Goal: Task Accomplishment & Management: Manage account settings

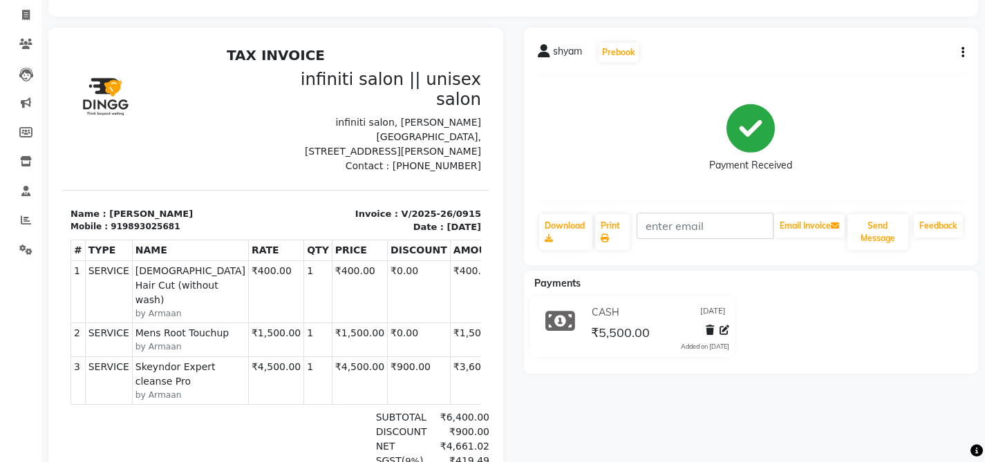
scroll to position [86, 0]
click at [27, 16] on icon at bounding box center [26, 15] width 8 height 10
select select "service"
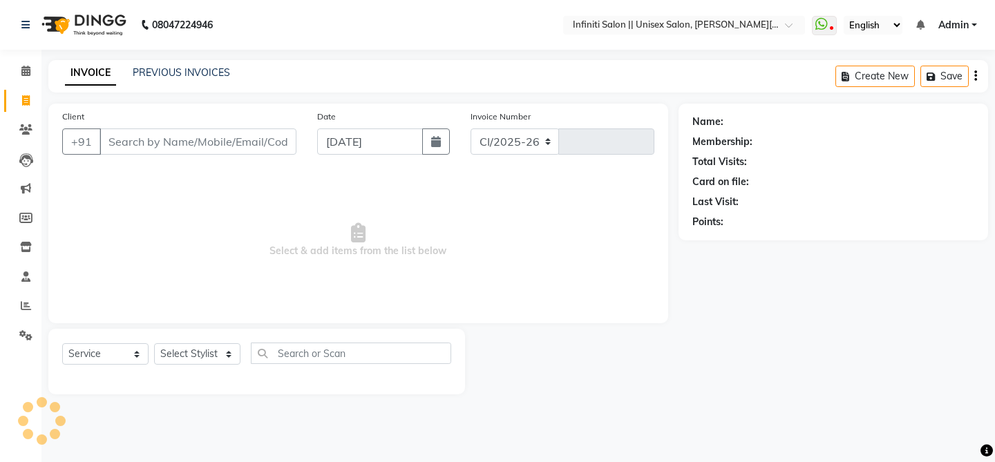
select select "8233"
type input "0916"
click at [23, 245] on icon at bounding box center [26, 247] width 12 height 10
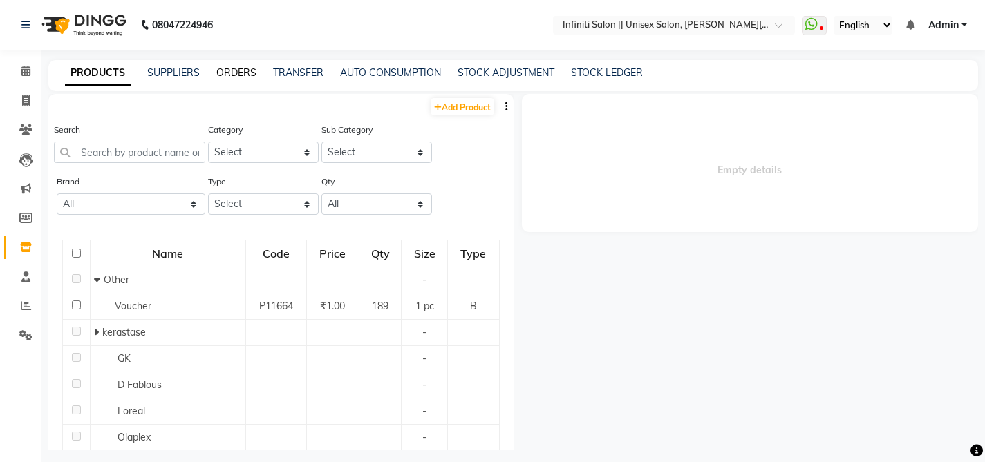
click at [221, 70] on link "ORDERS" at bounding box center [236, 72] width 40 height 12
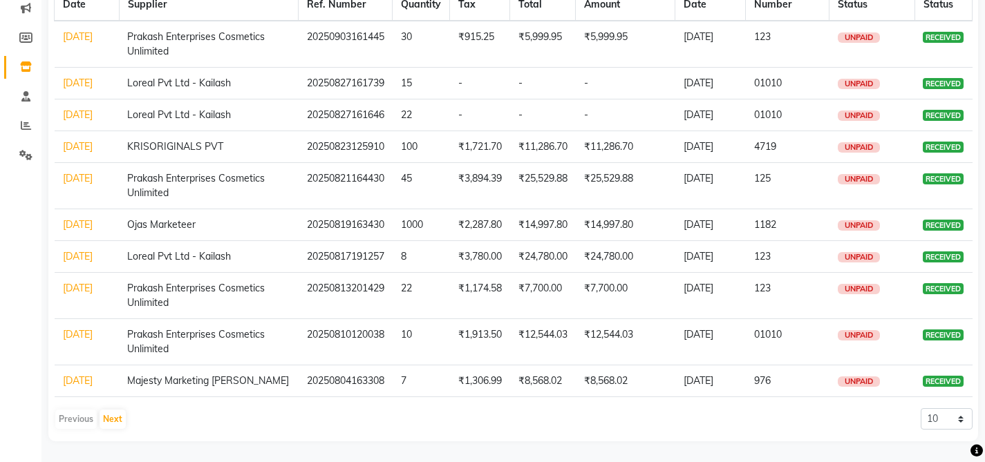
scroll to position [240, 0]
click at [113, 429] on button "Next" at bounding box center [113, 419] width 26 height 19
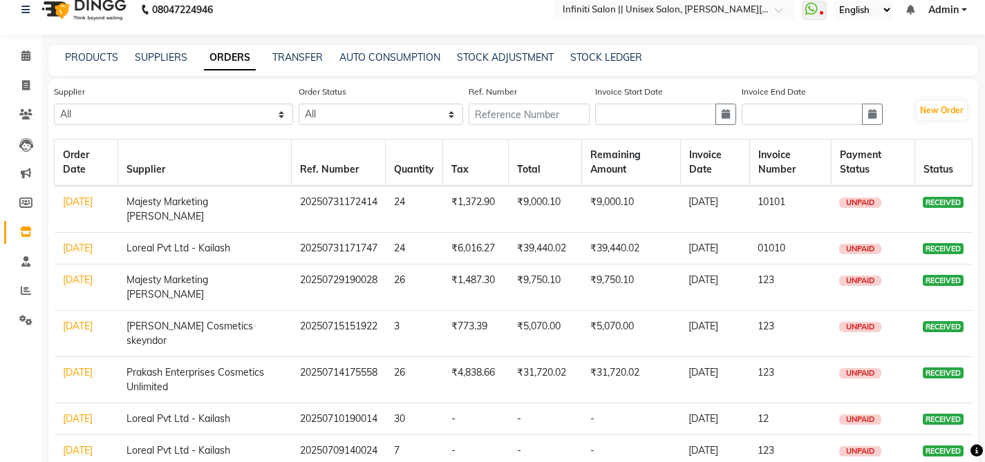
scroll to position [0, 0]
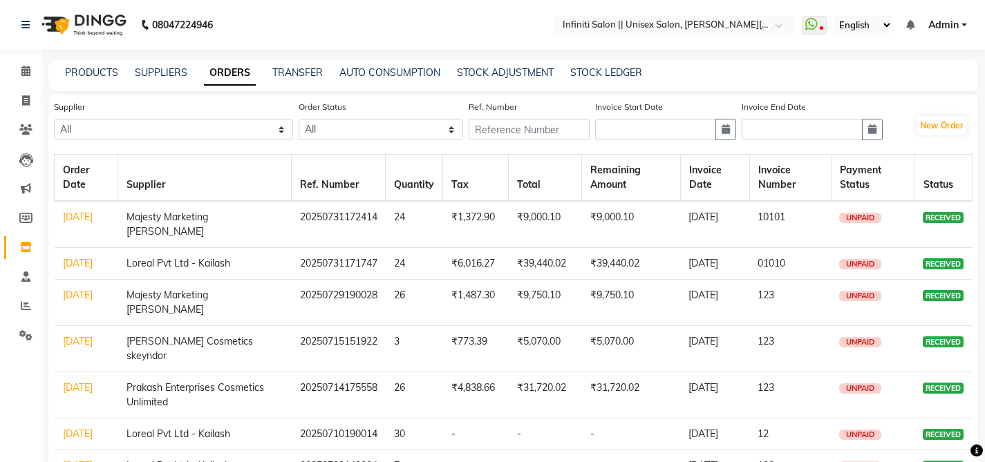
click at [82, 265] on link "[DATE]" at bounding box center [78, 263] width 30 height 12
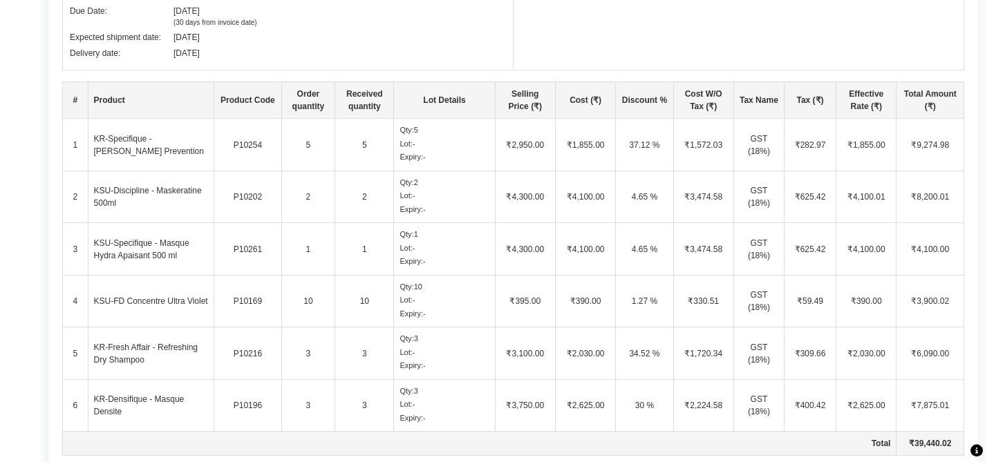
scroll to position [410, 0]
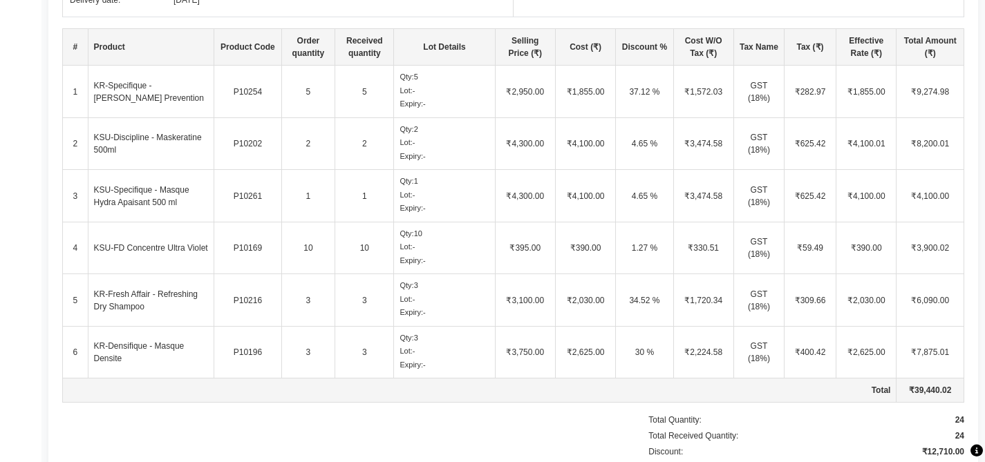
click at [153, 128] on td "KSU-Discipline - Maskeratine 500ml" at bounding box center [151, 143] width 126 height 53
click at [147, 143] on td "KSU-Discipline - Maskeratine 500ml" at bounding box center [151, 143] width 126 height 53
click at [115, 139] on td "KSU-Discipline - Maskeratine 500ml" at bounding box center [151, 143] width 126 height 53
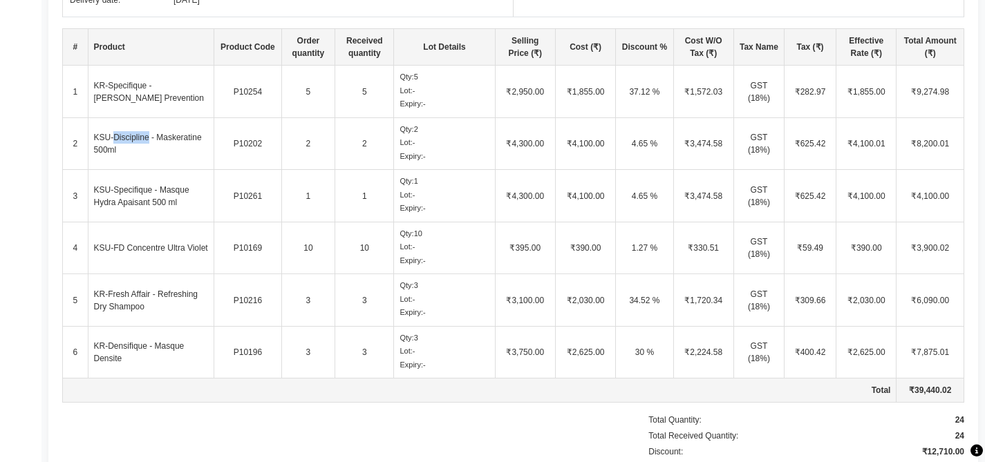
click at [115, 139] on td "KSU-Discipline - Maskeratine 500ml" at bounding box center [151, 143] width 126 height 53
copy td "KSU-Discipline - Maskeratine 500ml"
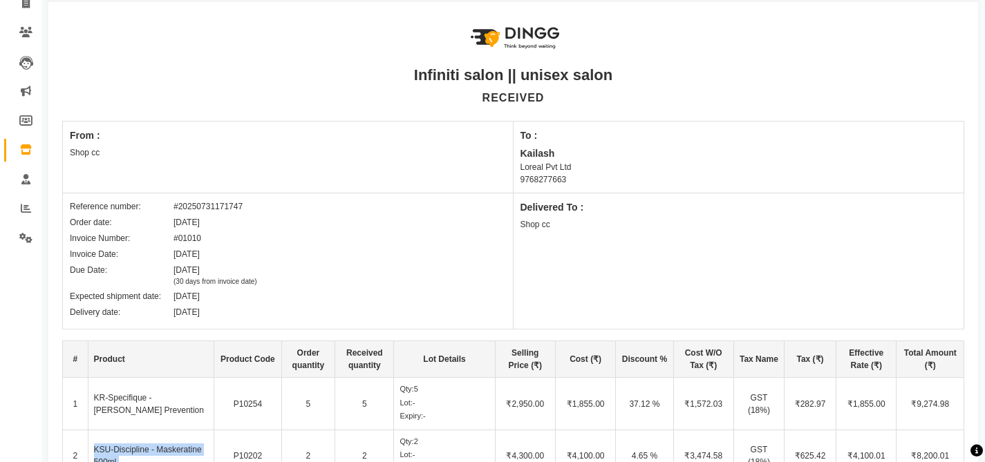
scroll to position [0, 0]
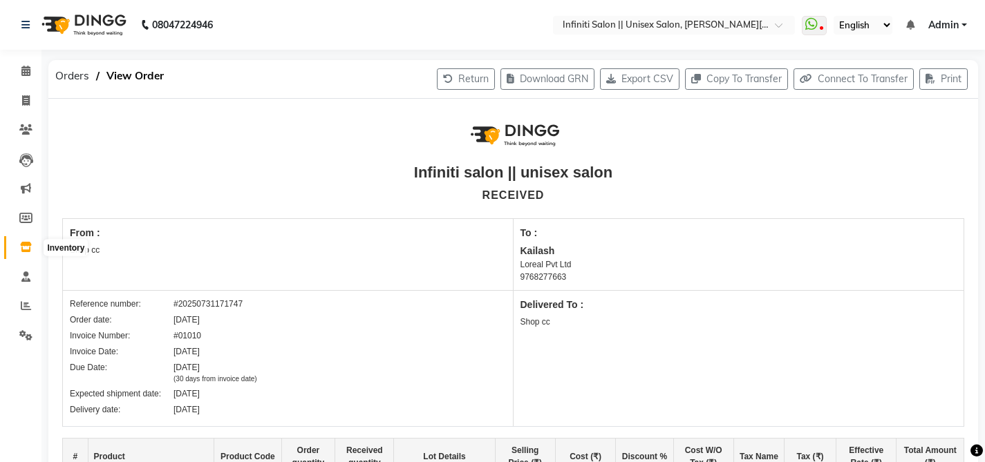
click at [28, 248] on icon at bounding box center [26, 247] width 12 height 10
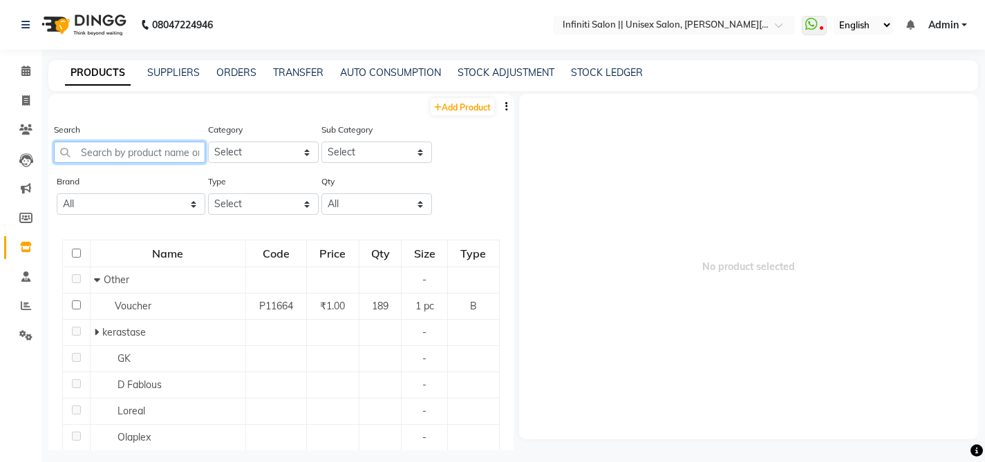
click at [107, 151] on input "text" at bounding box center [129, 152] width 151 height 21
paste input "KSU-Discipline - Maskeratine 500ml"
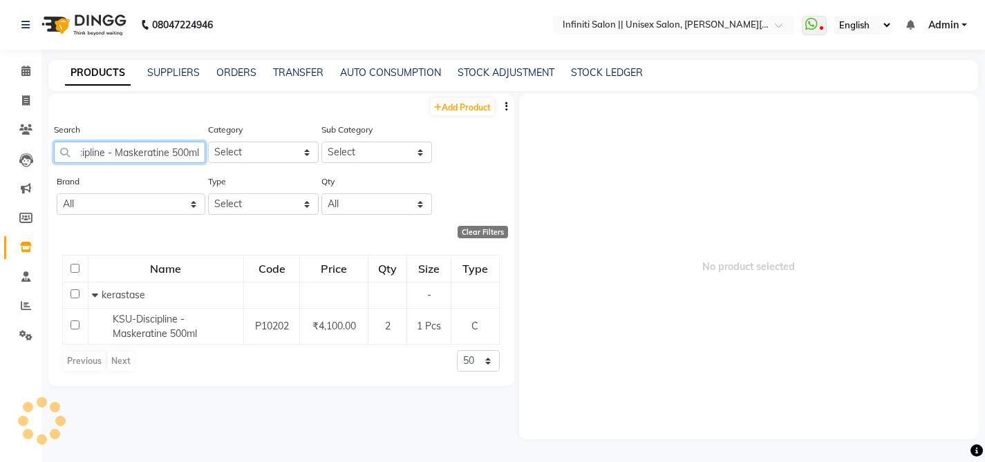
scroll to position [0, 64]
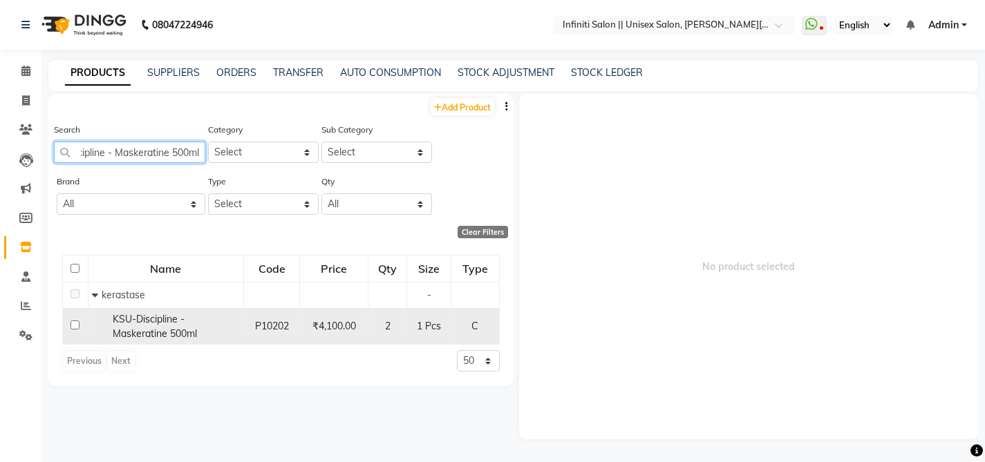
type input "KSU-Discipline - Maskeratine 500ml"
click at [180, 328] on span "KSU-Discipline - Maskeratine 500ml" at bounding box center [155, 326] width 84 height 27
select select
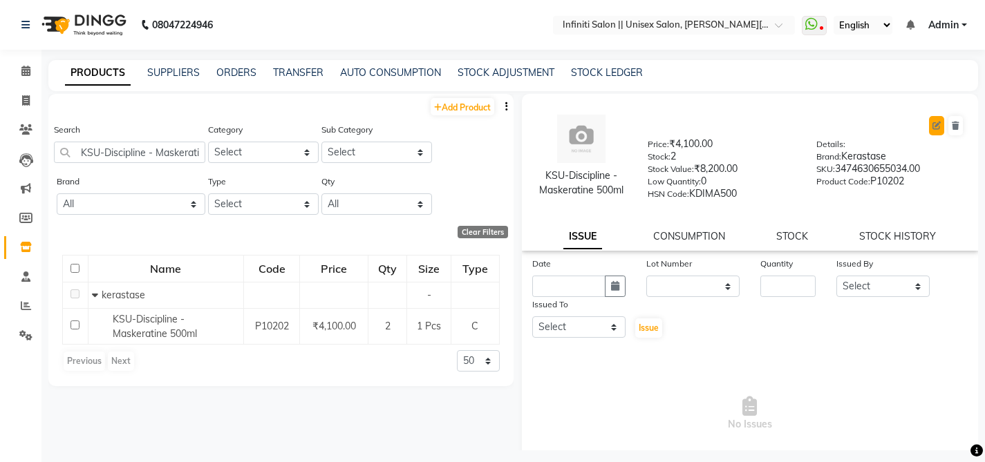
click at [932, 126] on icon at bounding box center [936, 126] width 8 height 8
select select "C"
select select "true"
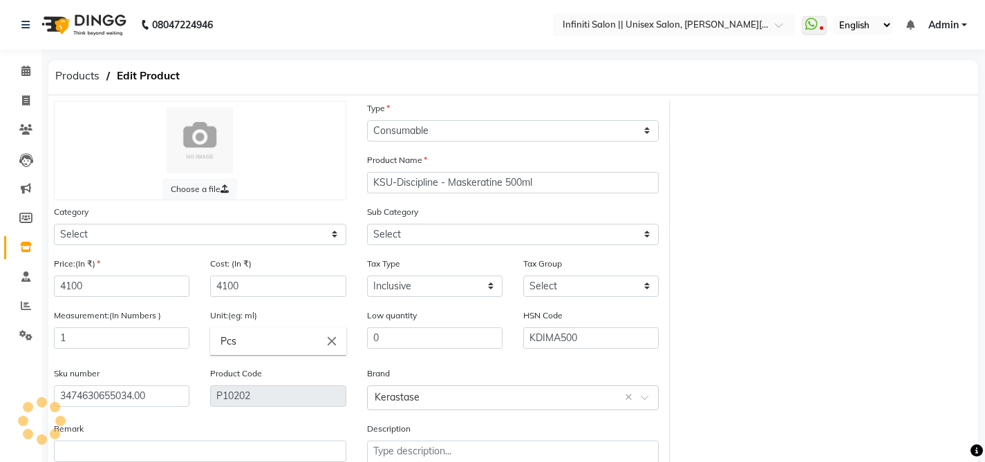
select select "903101100"
select select "903101113"
drag, startPoint x: 97, startPoint y: 290, endPoint x: 30, endPoint y: 287, distance: 67.1
click at [30, 288] on app-home "08047224946 Select Location × Infiniti Salon || Unisex Salon, [PERSON_NAME] Col…" at bounding box center [492, 277] width 985 height 554
type input "4300"
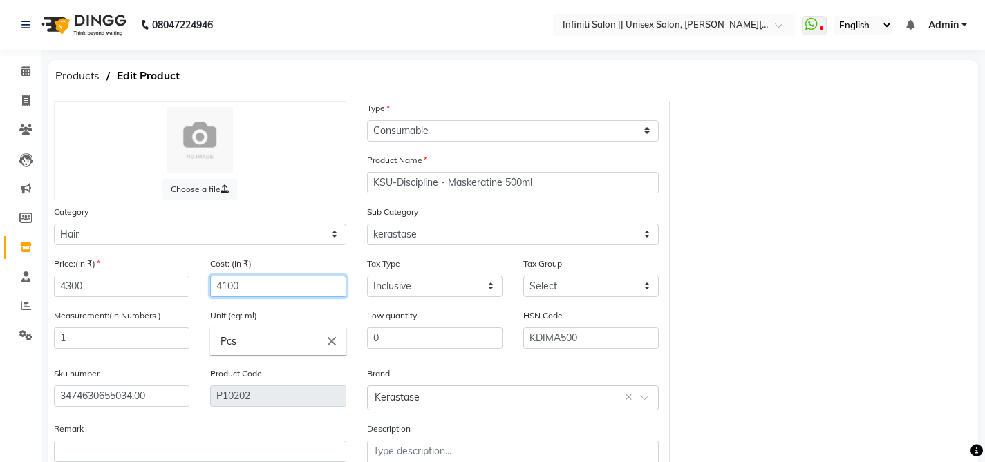
drag, startPoint x: 256, startPoint y: 291, endPoint x: 184, endPoint y: 293, distance: 71.9
click at [184, 293] on div "Price:(In ₹) 4300 Cost: (In ₹) 4100" at bounding box center [200, 282] width 313 height 52
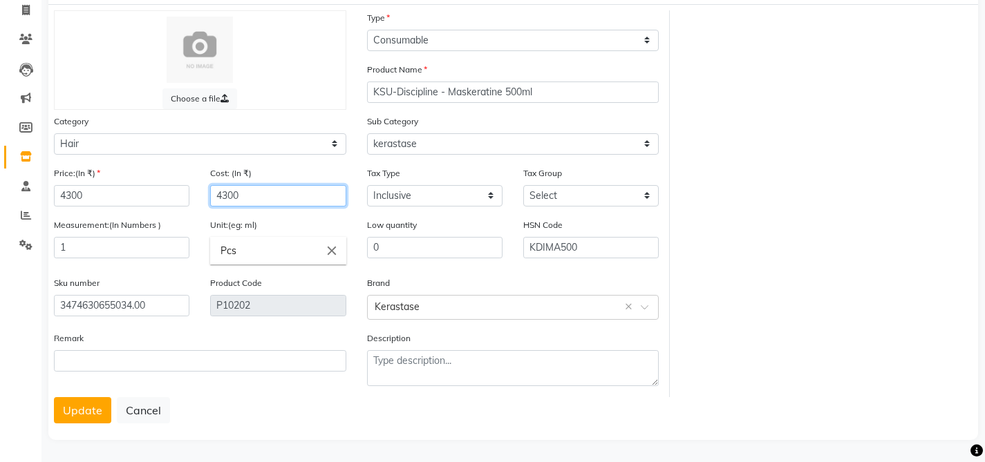
scroll to position [91, 0]
type input "4300"
click at [95, 410] on button "Update" at bounding box center [82, 410] width 57 height 26
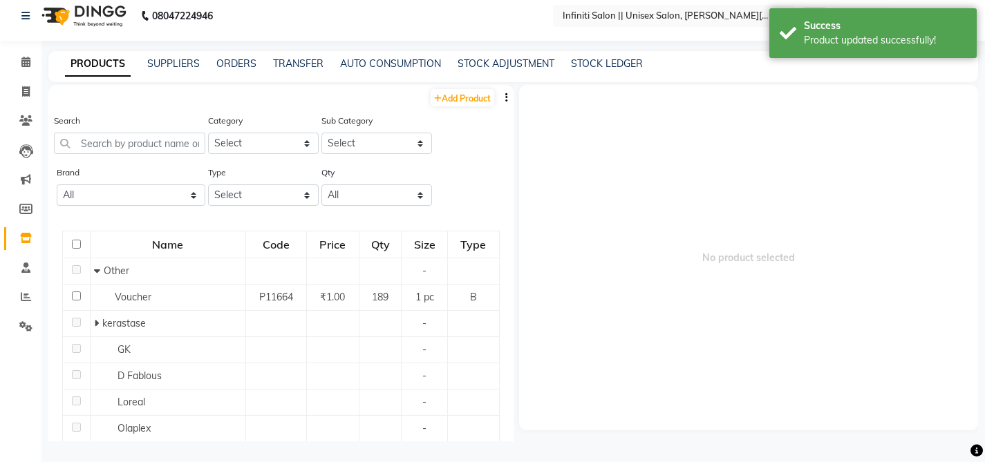
scroll to position [9, 0]
click at [104, 148] on input "text" at bounding box center [129, 143] width 151 height 21
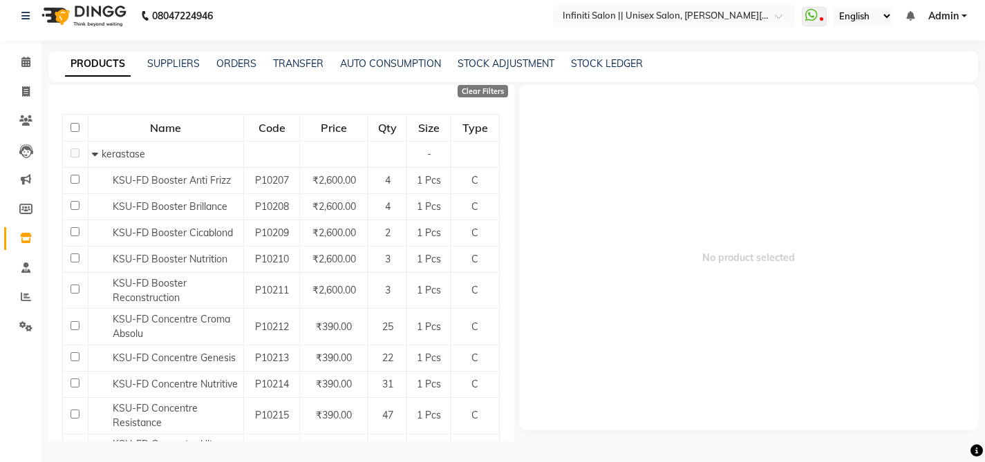
scroll to position [202, 0]
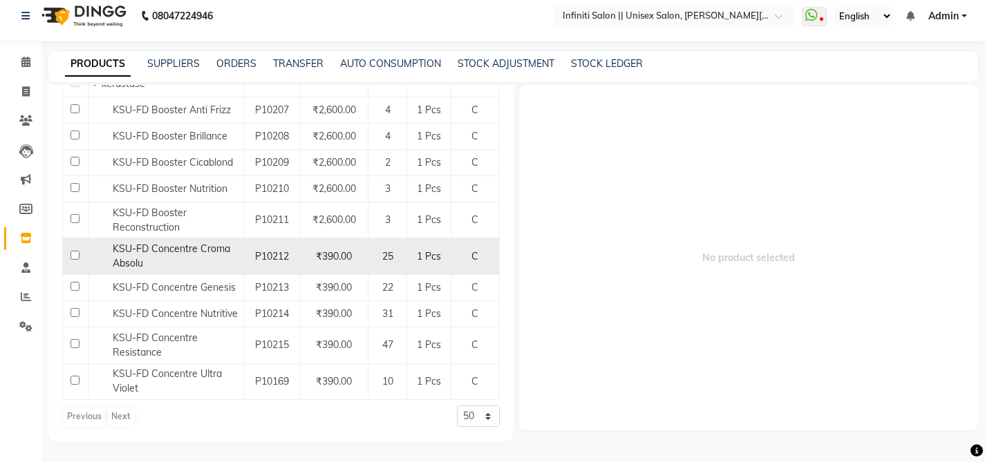
type input "fd"
click at [193, 250] on span "KSU-FD Concentre Croma Absolu" at bounding box center [171, 256] width 117 height 27
select select
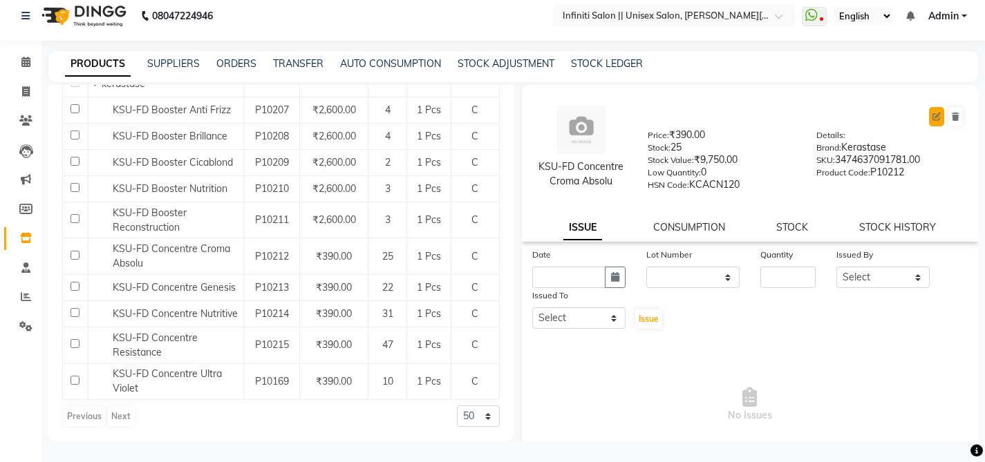
click at [932, 115] on icon at bounding box center [936, 117] width 8 height 8
select select "C"
select select "true"
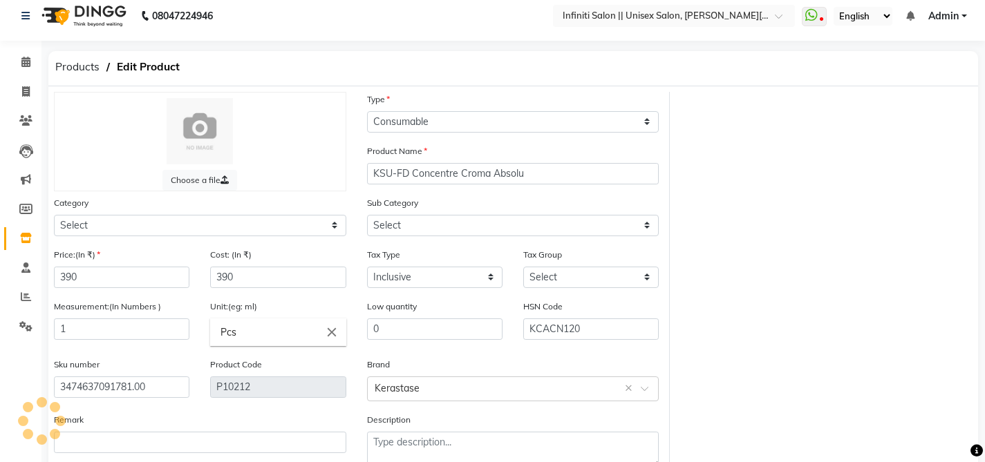
select select "903101100"
select select "903101113"
click at [130, 281] on input "390" at bounding box center [121, 277] width 135 height 21
type input "395"
click at [258, 274] on input "390" at bounding box center [277, 277] width 135 height 21
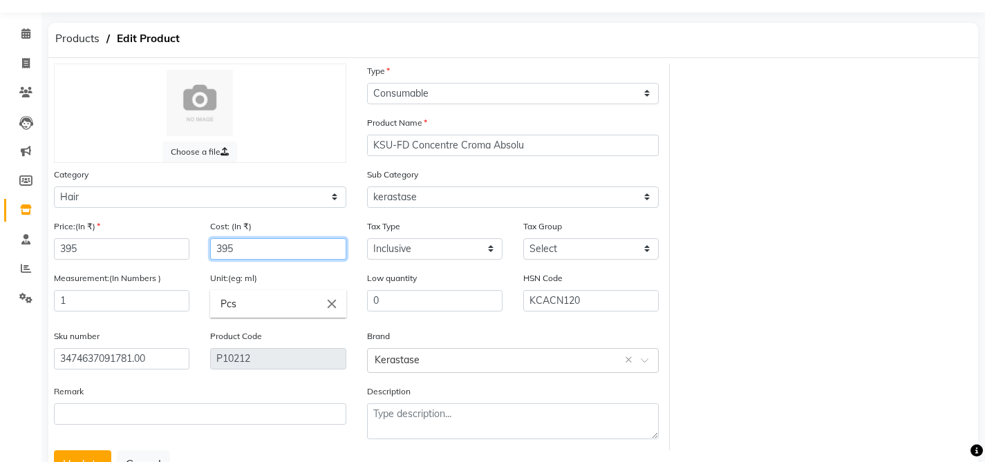
scroll to position [91, 0]
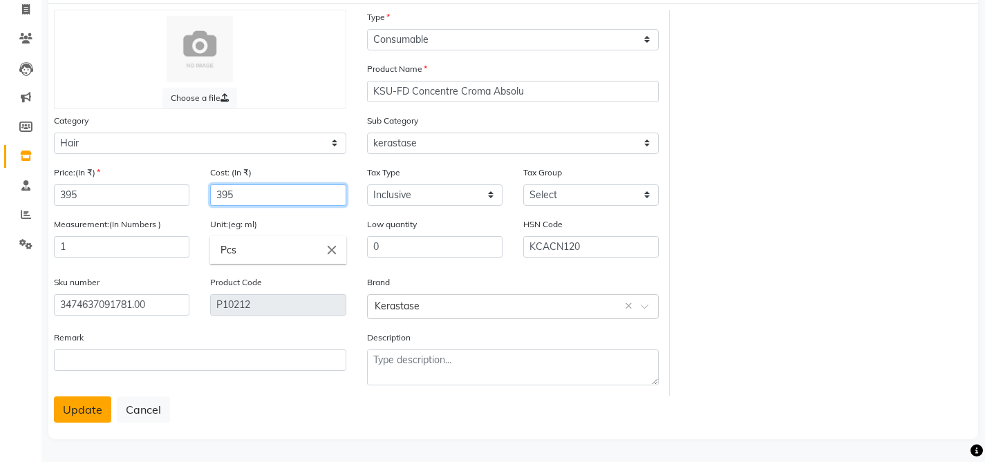
type input "395"
click at [99, 413] on button "Update" at bounding box center [82, 410] width 57 height 26
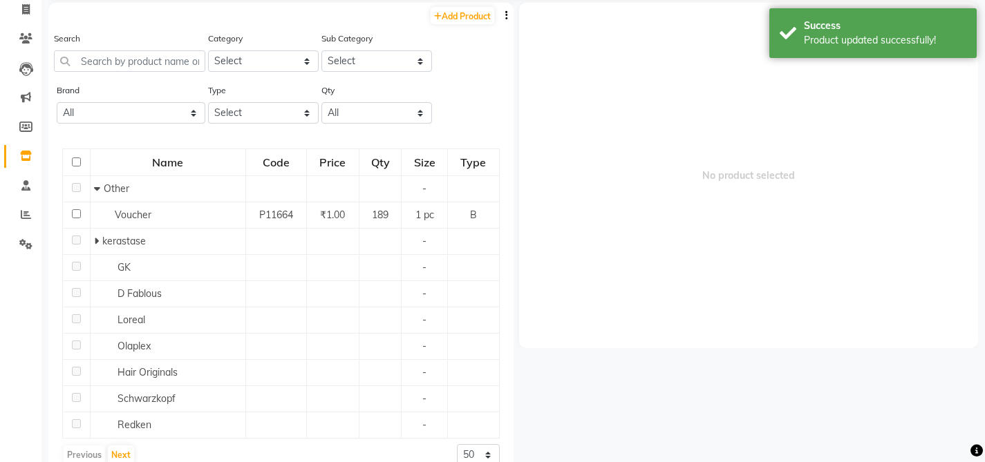
scroll to position [9, 0]
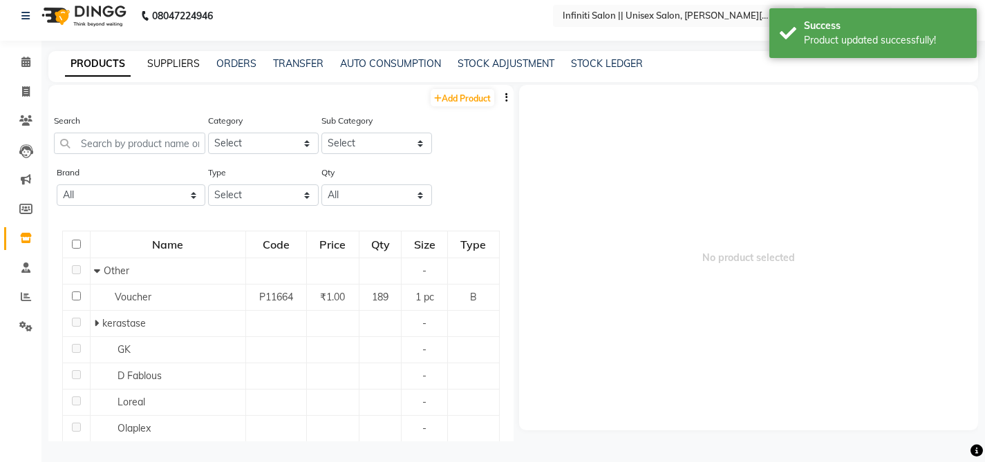
click at [161, 65] on link "SUPPLIERS" at bounding box center [173, 63] width 53 height 12
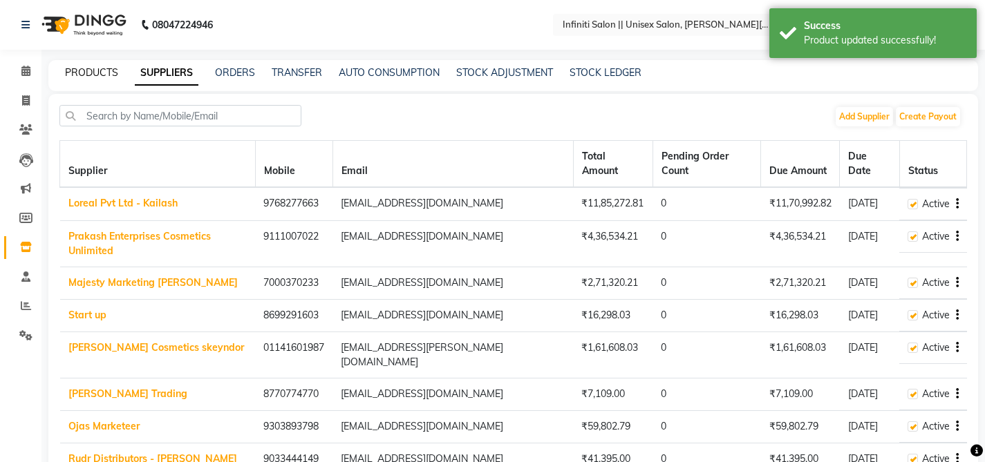
click at [106, 73] on link "PRODUCTS" at bounding box center [91, 72] width 53 height 12
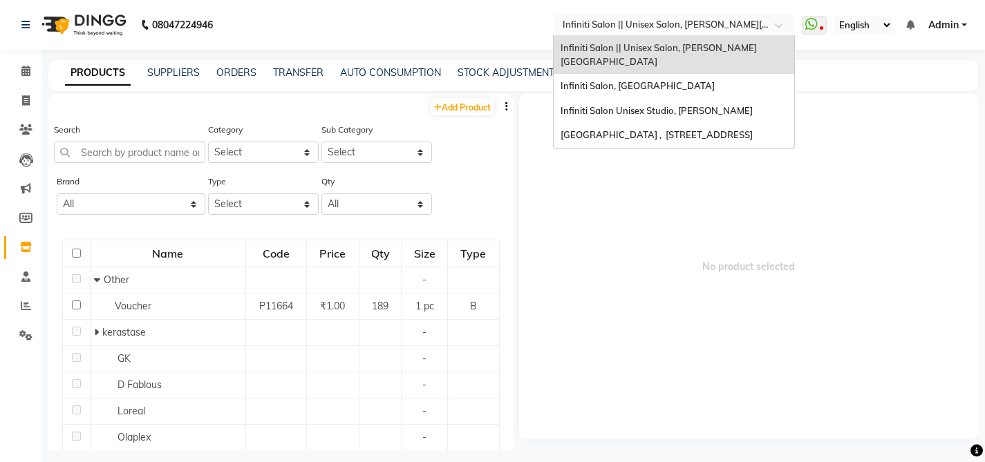
click at [651, 25] on input "text" at bounding box center [660, 24] width 200 height 14
click at [659, 80] on span "Infiniti Salon, [GEOGRAPHIC_DATA]" at bounding box center [637, 85] width 154 height 11
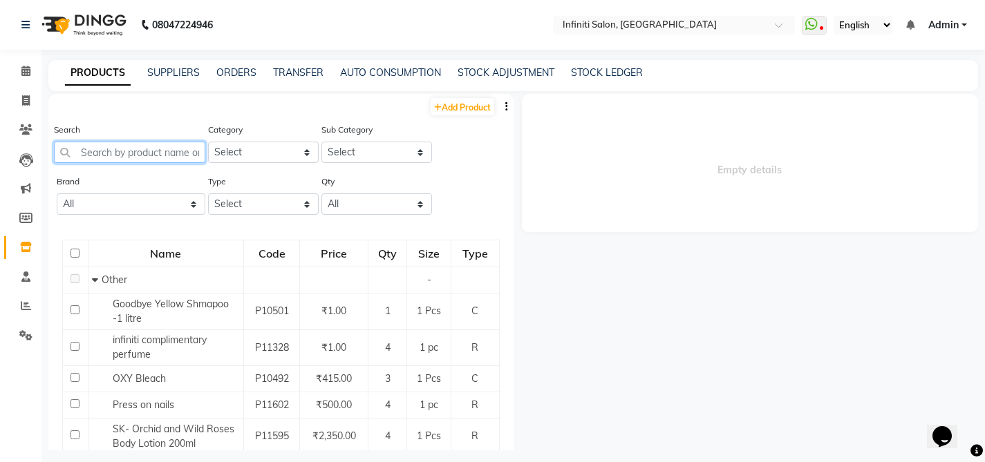
click at [182, 154] on input "text" at bounding box center [129, 152] width 151 height 21
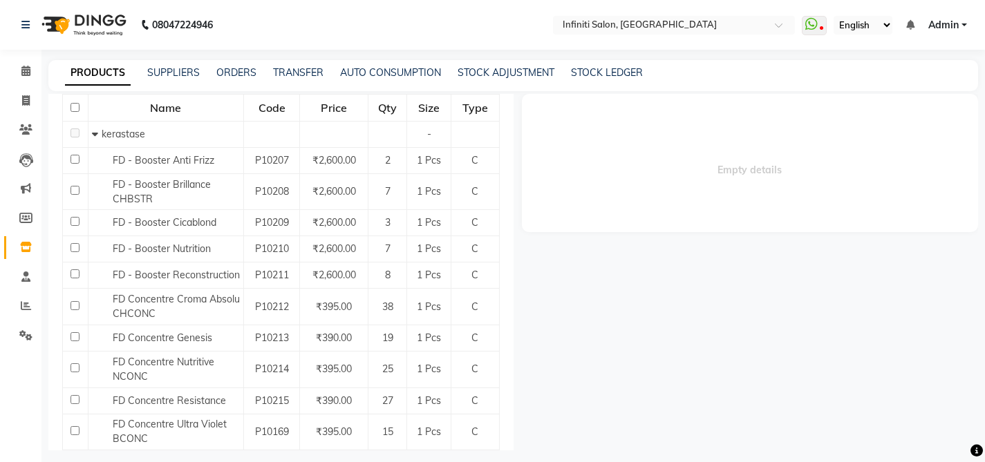
scroll to position [202, 0]
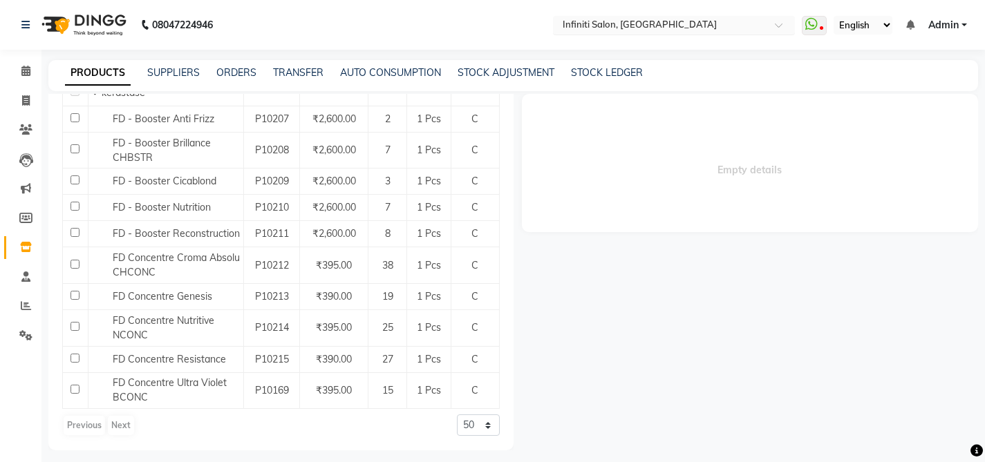
type input "fd"
click at [629, 28] on input "text" at bounding box center [660, 26] width 200 height 14
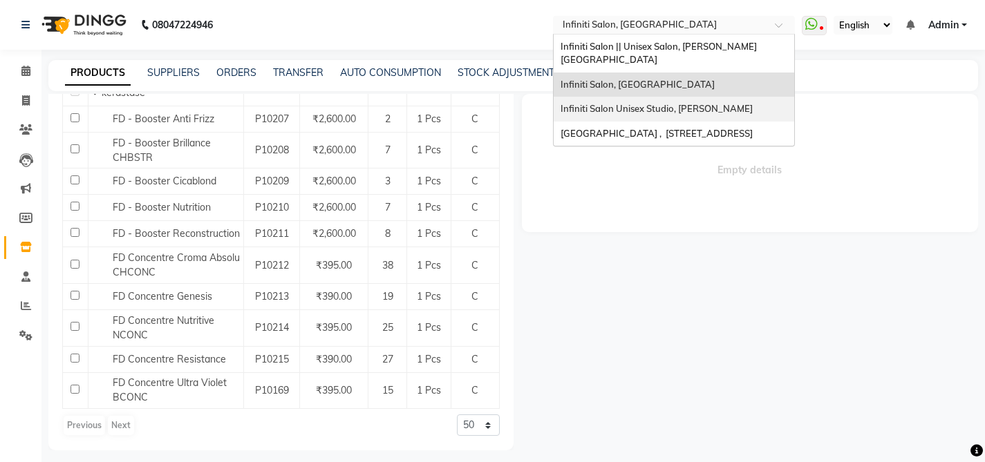
click at [669, 103] on span "Infiniti Salon Unisex Studio, [PERSON_NAME]" at bounding box center [656, 108] width 192 height 11
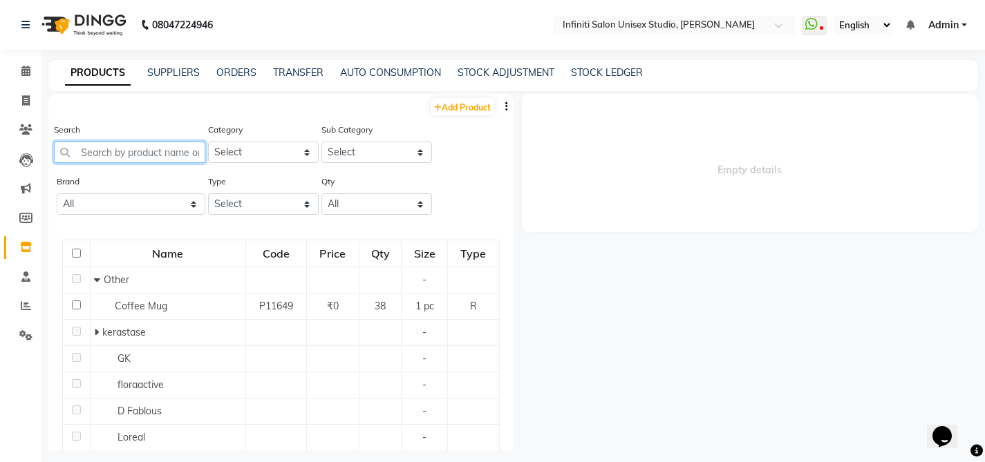
click at [175, 160] on input "text" at bounding box center [129, 152] width 151 height 21
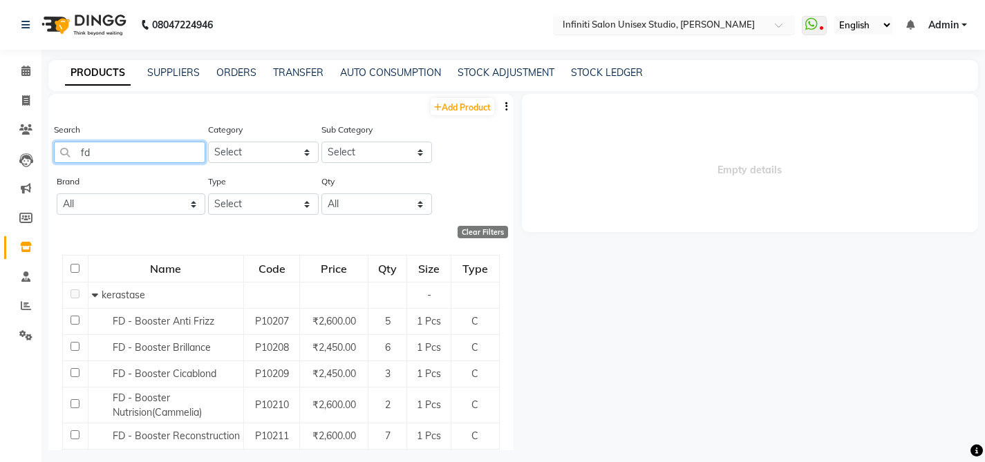
type input "fd"
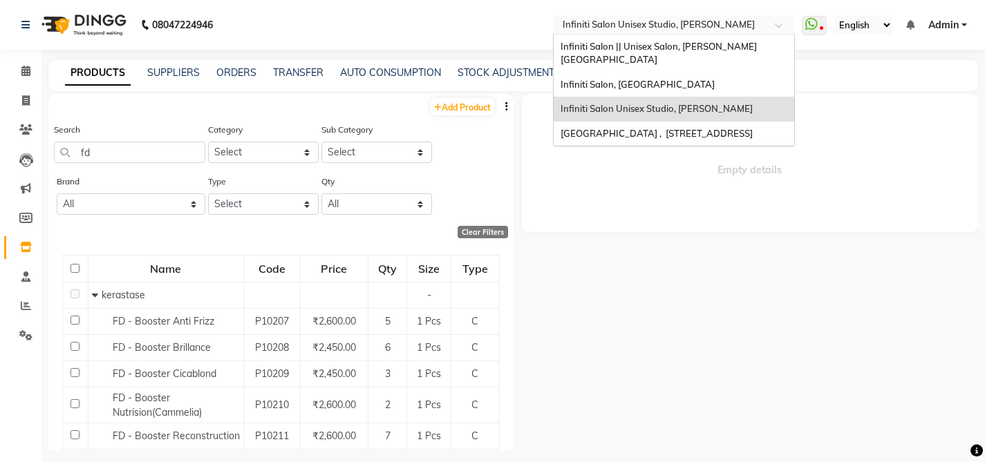
click at [701, 25] on input "text" at bounding box center [660, 26] width 200 height 14
click at [707, 48] on span "Infiniti Salon || Unisex Salon, [PERSON_NAME][GEOGRAPHIC_DATA]" at bounding box center [658, 53] width 196 height 25
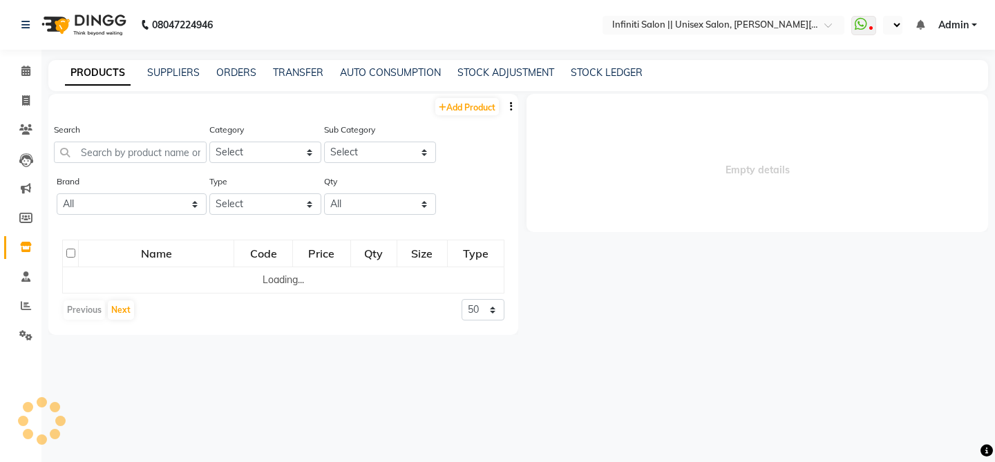
select select "en"
select select
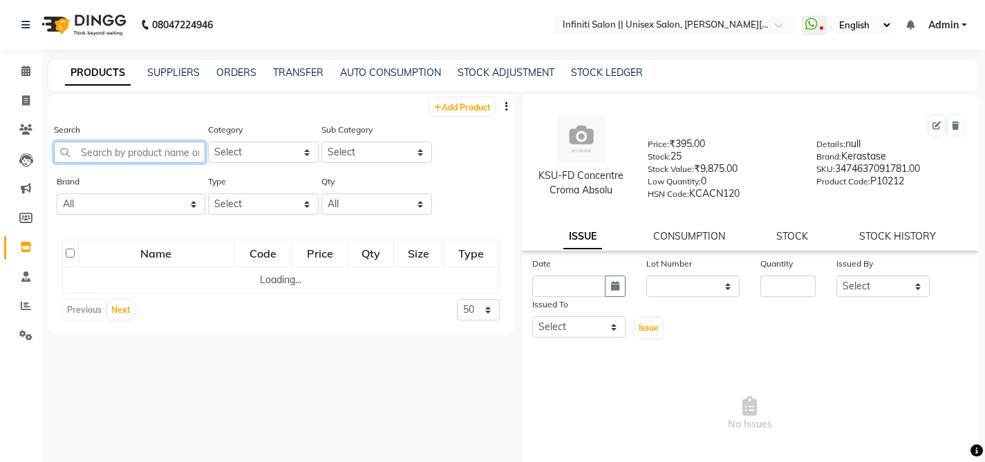
click at [171, 152] on input "text" at bounding box center [129, 152] width 151 height 21
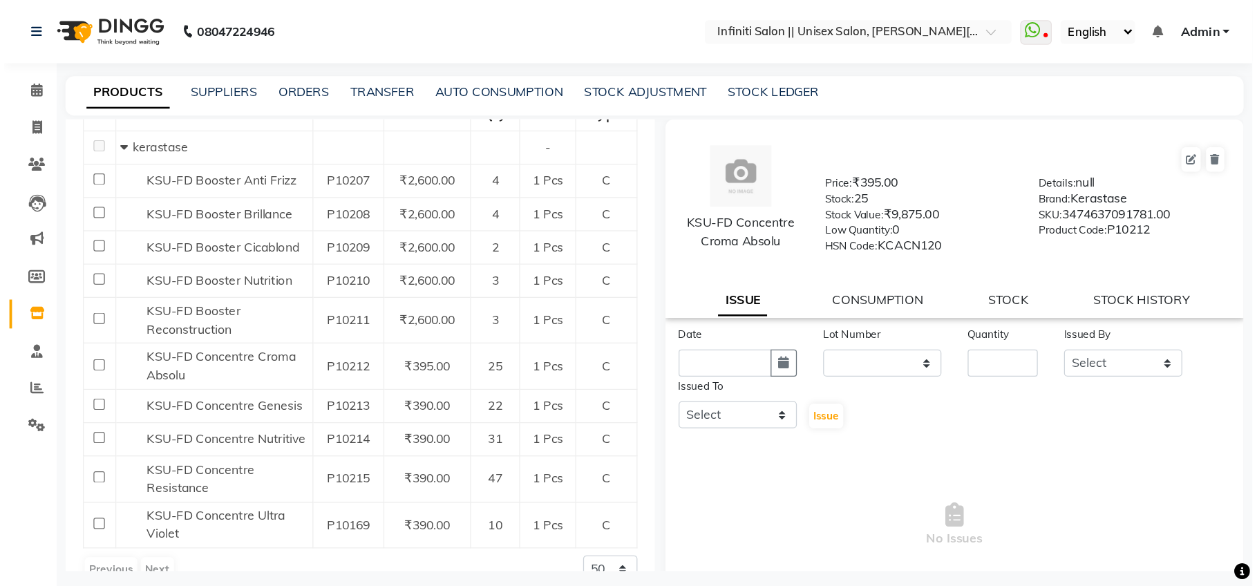
scroll to position [200, 0]
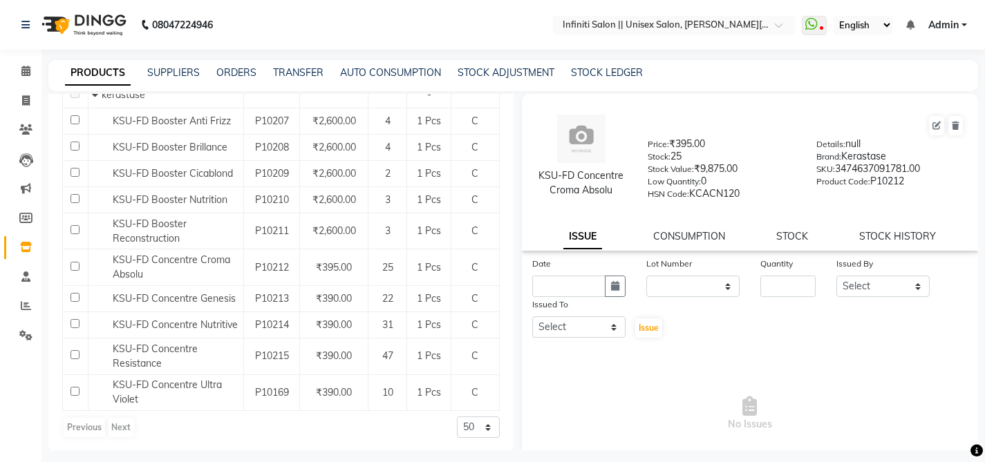
type input "fd"
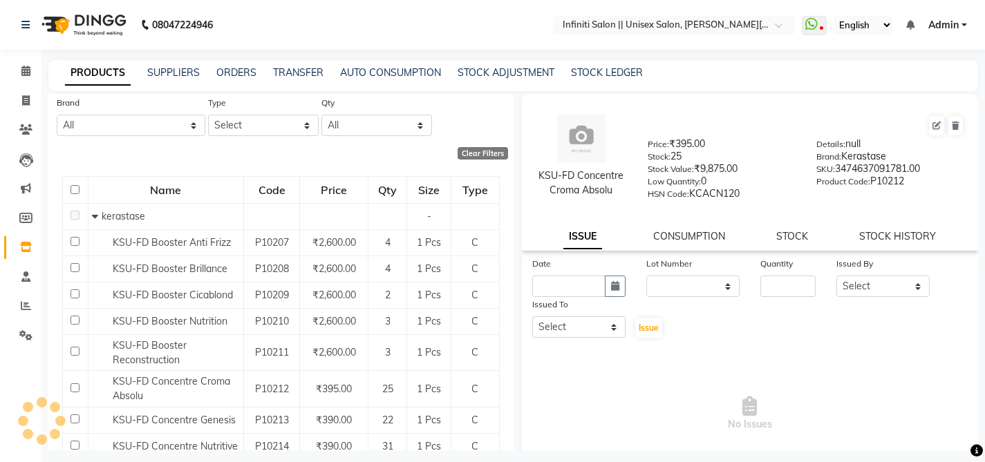
scroll to position [79, 0]
